Goal: Task Accomplishment & Management: Use online tool/utility

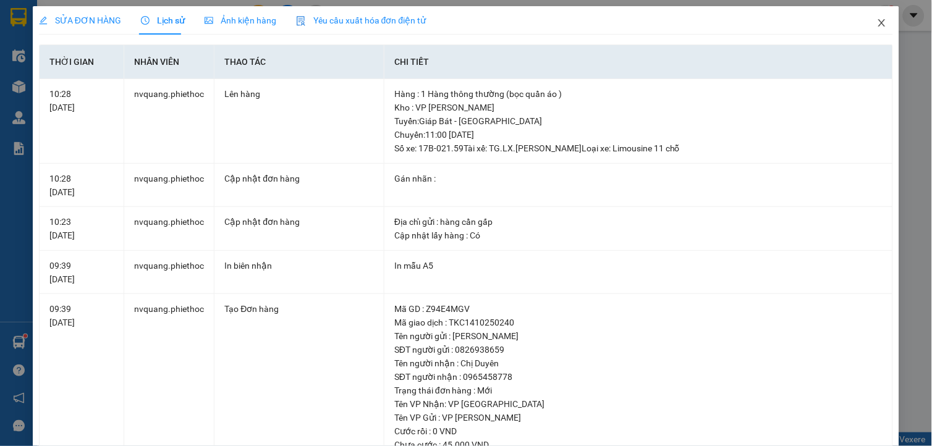
click at [865, 14] on span "Close" at bounding box center [881, 23] width 35 height 35
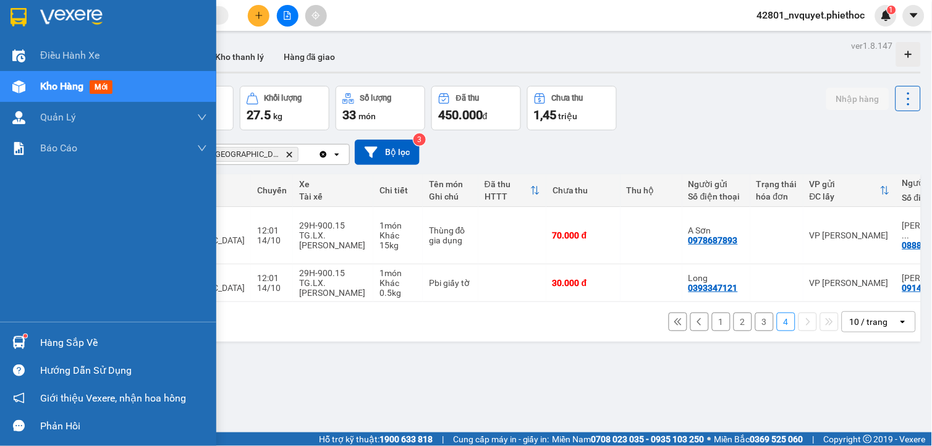
click at [33, 336] on div "Hàng sắp về" at bounding box center [108, 343] width 216 height 28
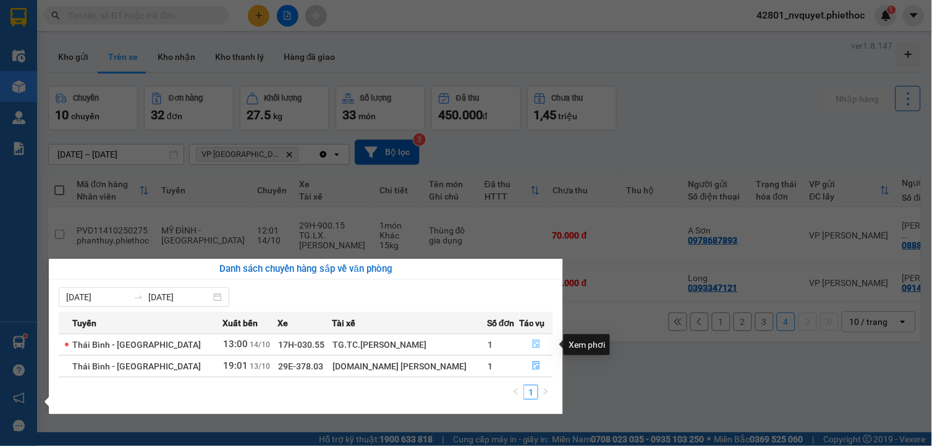
click at [528, 337] on button "button" at bounding box center [536, 345] width 33 height 20
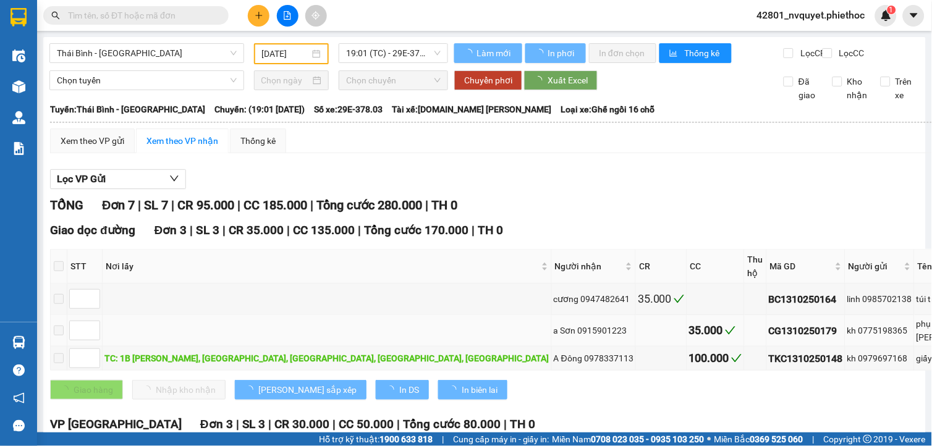
type input "[DATE]"
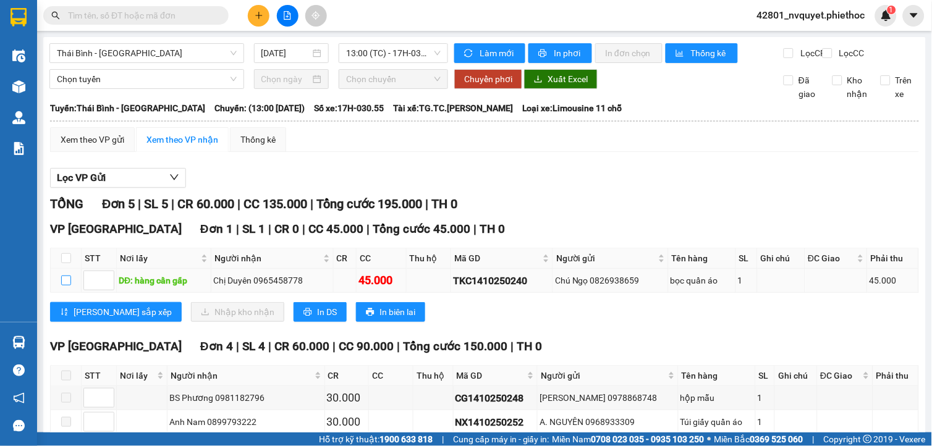
click at [68, 285] on input "checkbox" at bounding box center [66, 281] width 10 height 10
checkbox input "true"
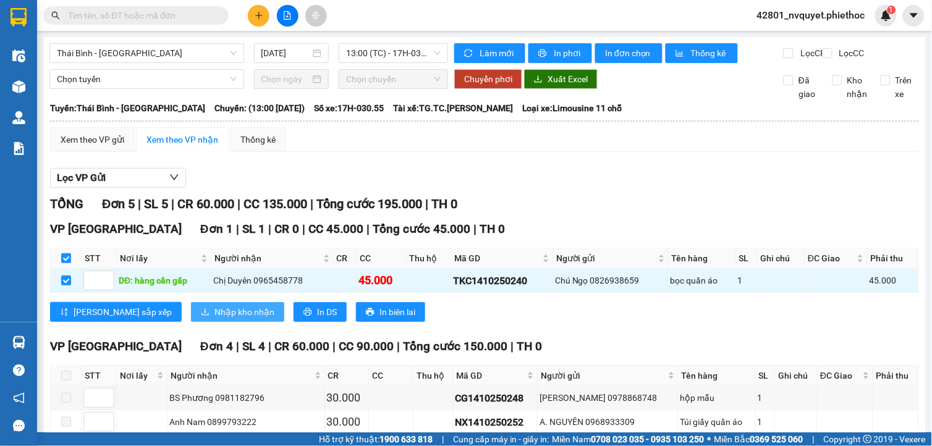
click at [214, 319] on span "Nhập kho nhận" at bounding box center [244, 312] width 60 height 14
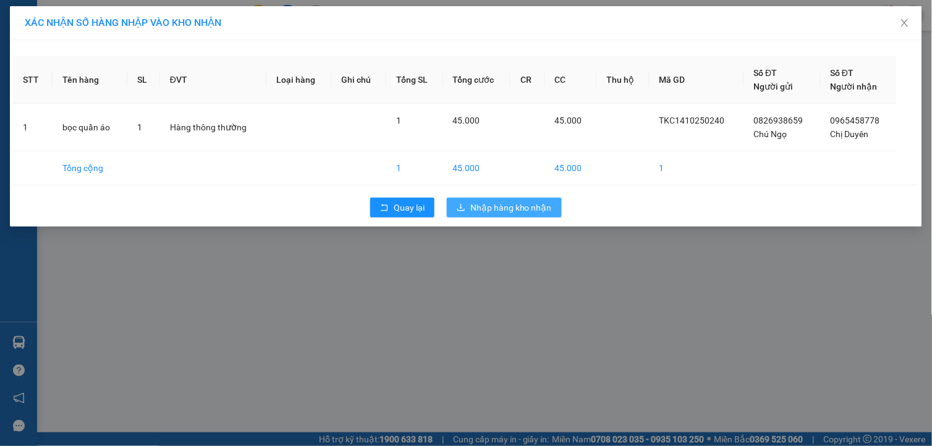
click at [539, 204] on span "Nhập hàng kho nhận" at bounding box center [511, 208] width 82 height 14
